Goal: Task Accomplishment & Management: Manage account settings

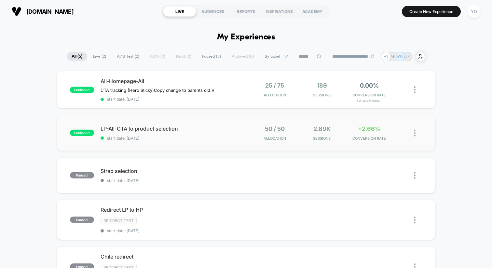
click at [166, 117] on div "published LP-All-CTA to product selection start date: [DATE] 50 / 50 Allocation…" at bounding box center [246, 133] width 379 height 36
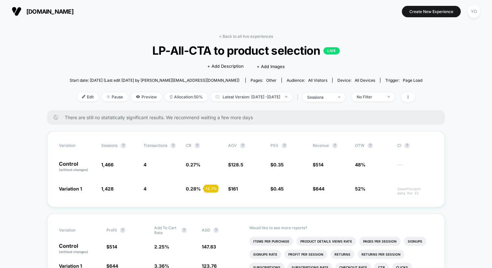
click at [42, 12] on span "[DOMAIN_NAME]" at bounding box center [49, 11] width 47 height 7
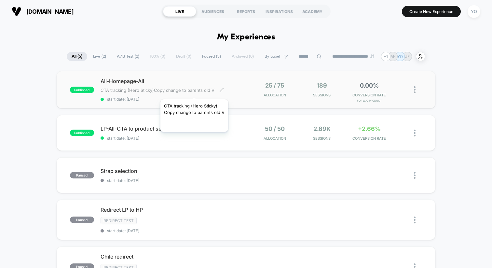
click at [194, 91] on span "CTA tracking (Hero Sticky)Copy change to parents old V" at bounding box center [158, 90] width 114 height 5
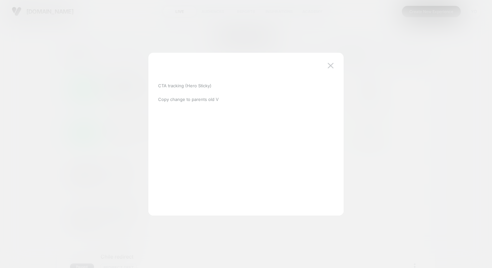
click at [328, 60] on div "CTA tracking (Hero Sticky) Copy change to parents old V" at bounding box center [246, 137] width 176 height 156
click at [329, 62] on button at bounding box center [331, 66] width 10 height 10
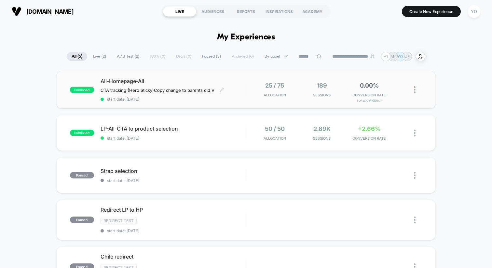
click at [90, 76] on div "published All-Homepage-All CTA tracking (Hero Sticky) Copy change to parents ol…" at bounding box center [246, 89] width 379 height 37
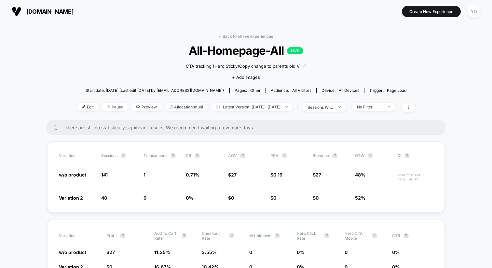
click at [60, 10] on span "[DOMAIN_NAME]" at bounding box center [49, 11] width 47 height 7
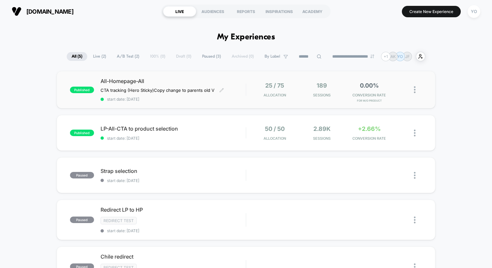
click at [158, 83] on span "All-Homepage-All" at bounding box center [173, 81] width 145 height 7
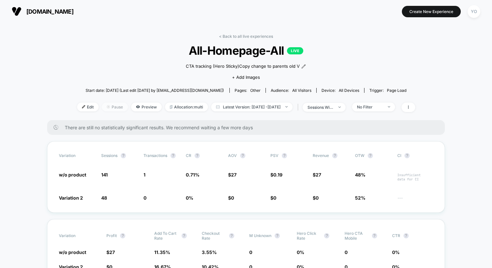
click at [111, 104] on span "Pause" at bounding box center [115, 106] width 26 height 9
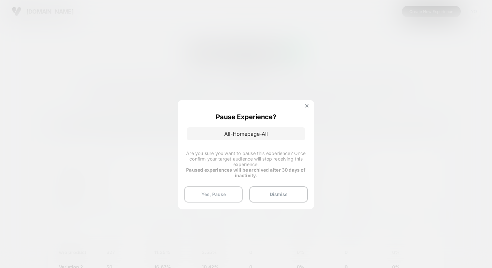
click at [222, 193] on button "Yes, Pause" at bounding box center [213, 194] width 59 height 16
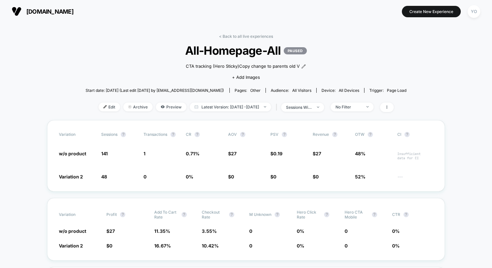
click at [34, 9] on span "[DOMAIN_NAME]" at bounding box center [49, 11] width 47 height 7
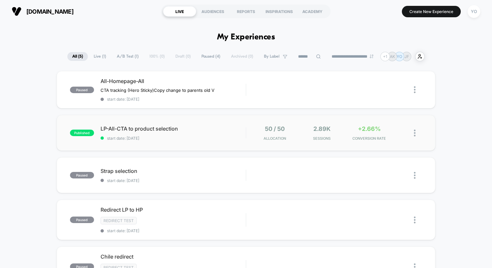
click at [111, 118] on div "published LP-All-CTA to product selection start date: [DATE] 50 / 50 Allocation…" at bounding box center [246, 133] width 379 height 36
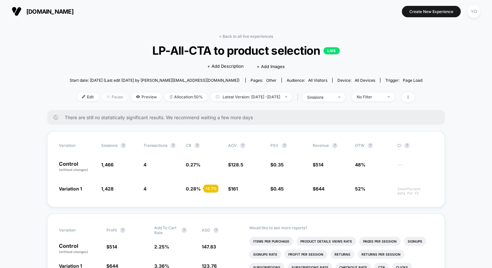
click at [105, 96] on span "Pause" at bounding box center [115, 96] width 26 height 9
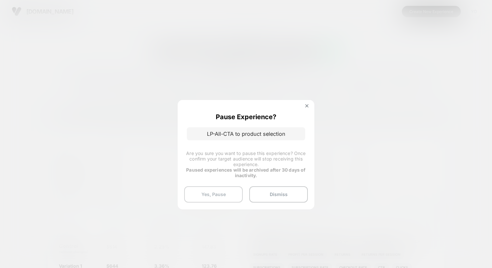
click at [213, 192] on button "Yes, Pause" at bounding box center [213, 194] width 59 height 16
